Goal: Information Seeking & Learning: Learn about a topic

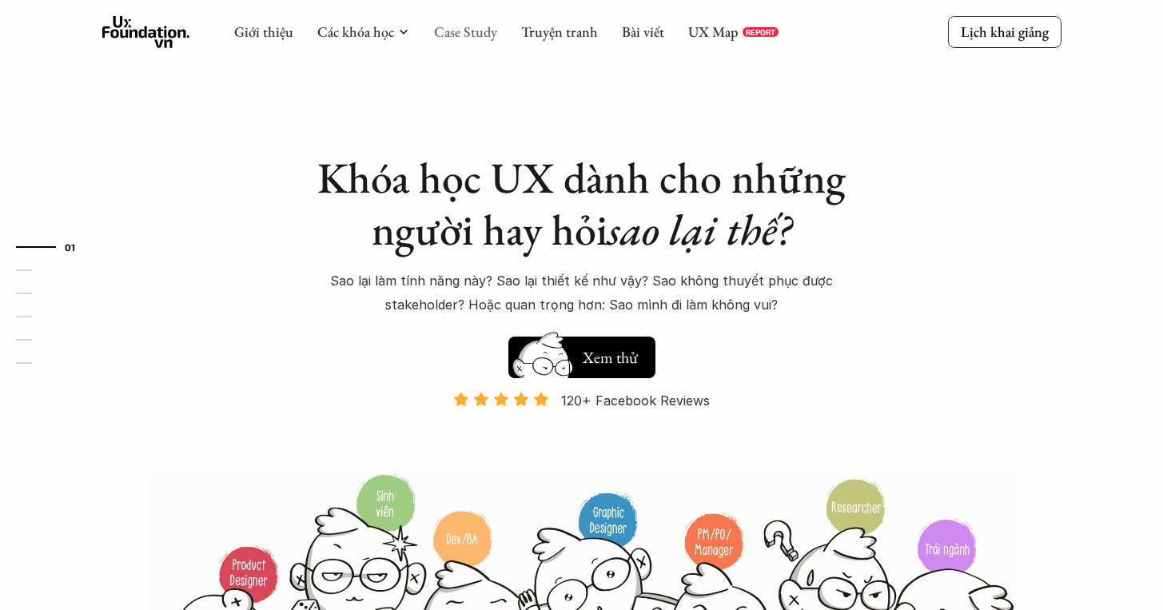
click at [490, 40] on link "Case Study" at bounding box center [465, 31] width 63 height 18
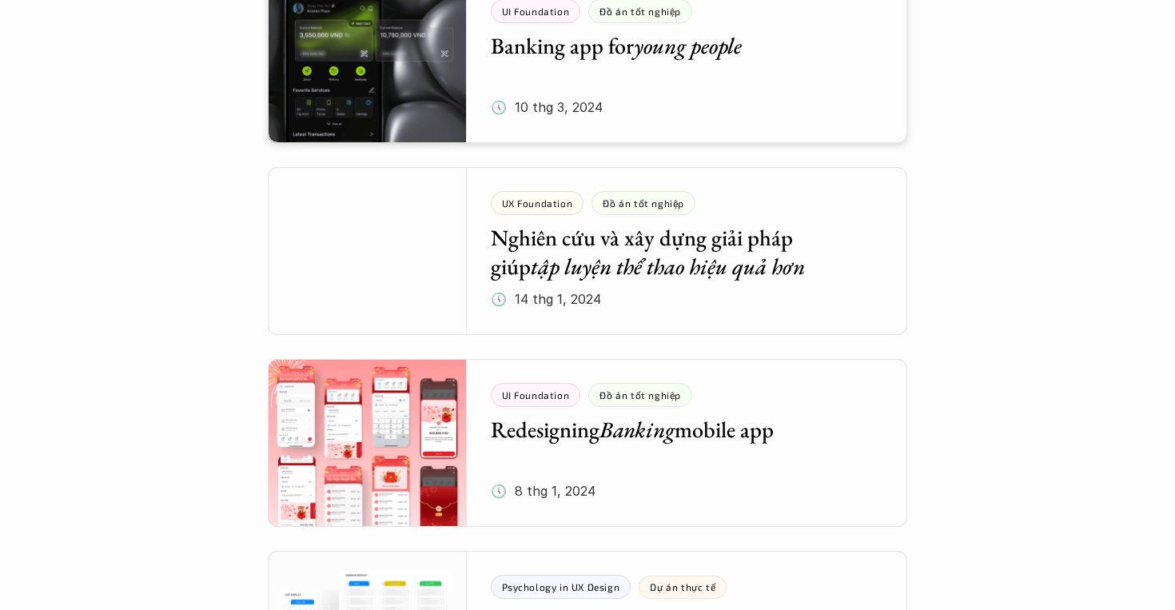
scroll to position [2508, 0]
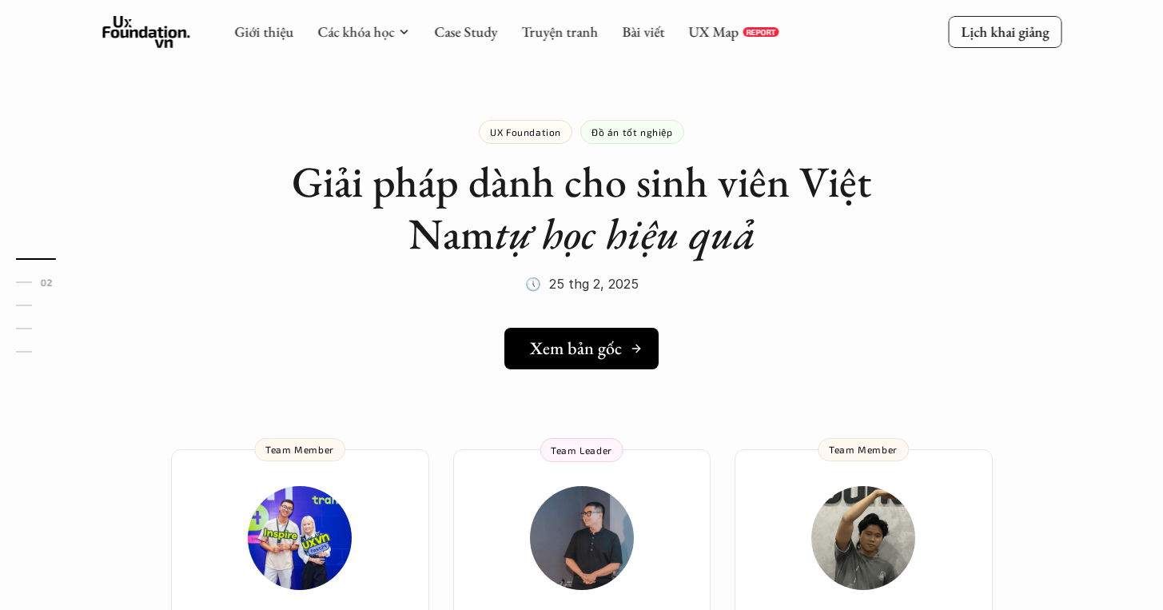
click at [579, 328] on link "Xem bản gốc" at bounding box center [581, 349] width 154 height 42
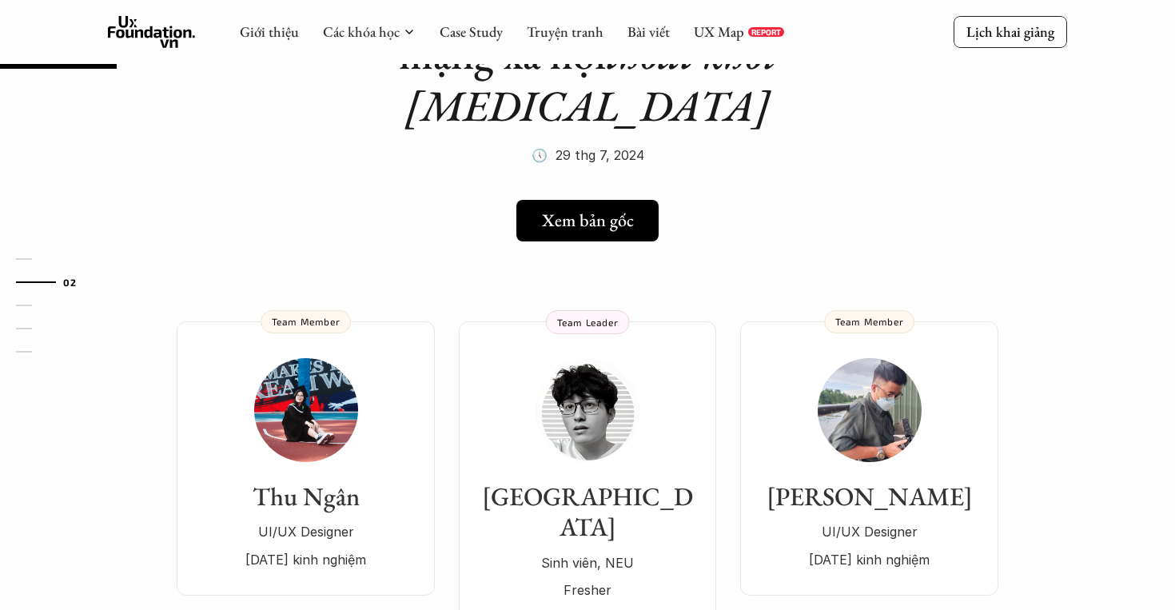
scroll to position [177, 0]
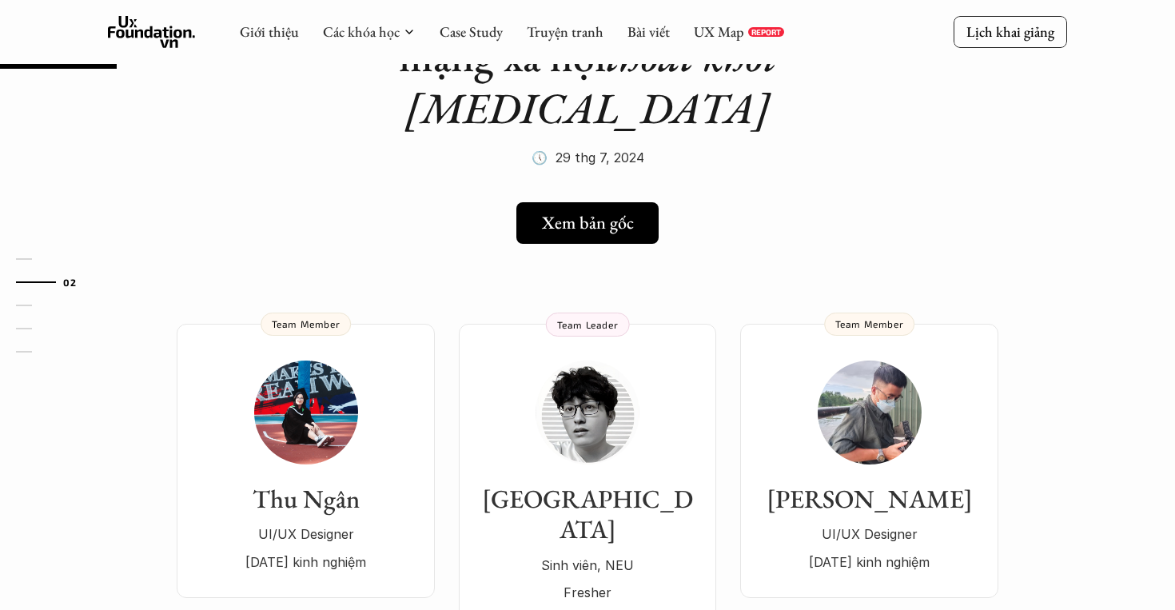
click at [593, 213] on h5 "Xem bản gốc" at bounding box center [588, 223] width 92 height 21
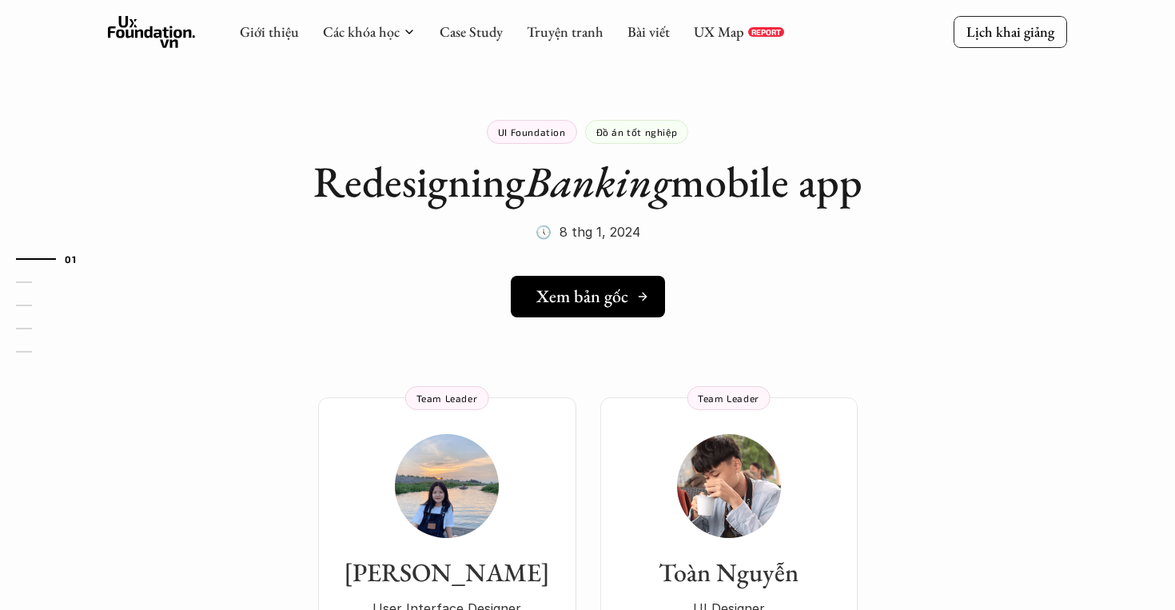
click at [594, 302] on h5 "Xem bản gốc" at bounding box center [582, 296] width 92 height 21
